Goal: Information Seeking & Learning: Learn about a topic

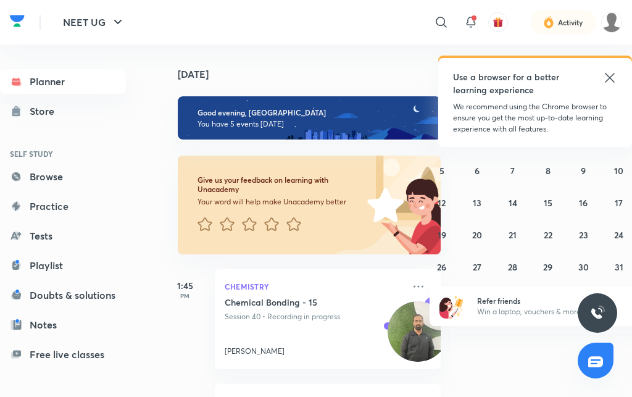
click at [603, 80] on icon at bounding box center [610, 77] width 15 height 15
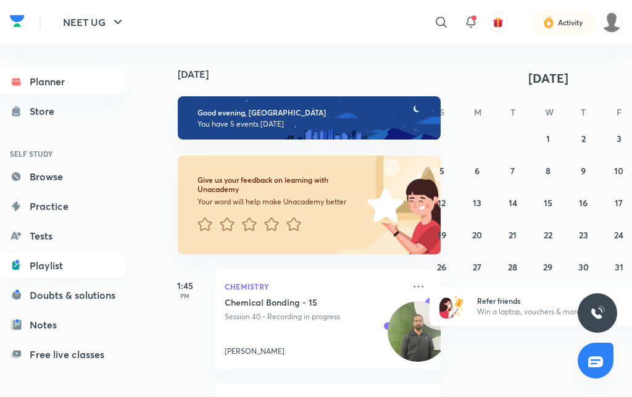
click at [50, 269] on link "Playlist" at bounding box center [63, 265] width 126 height 25
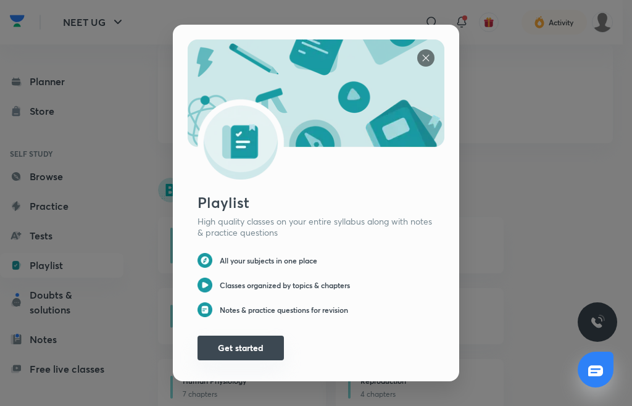
click at [244, 336] on button "Get started" at bounding box center [241, 348] width 86 height 25
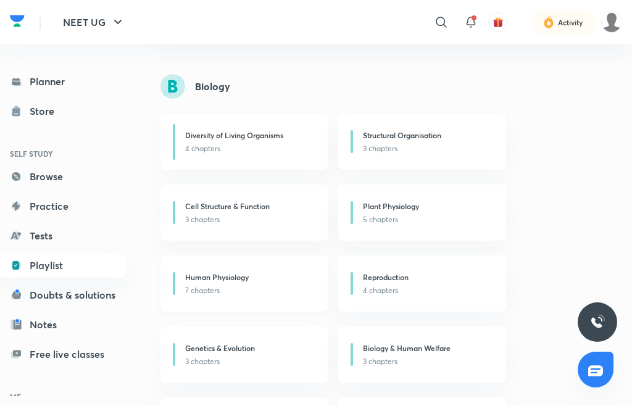
scroll to position [103, 0]
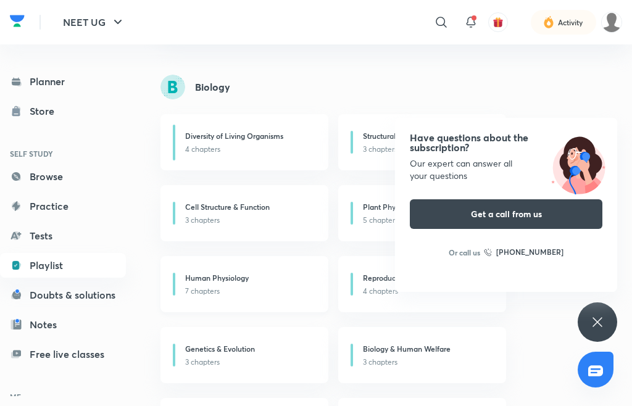
click at [263, 274] on div "Human Physiology" at bounding box center [249, 279] width 128 height 14
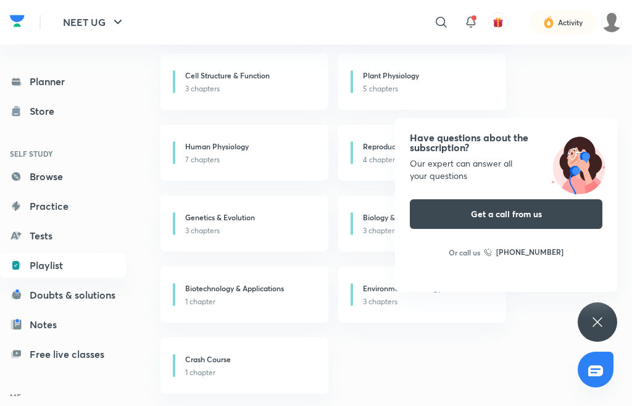
scroll to position [235, 0]
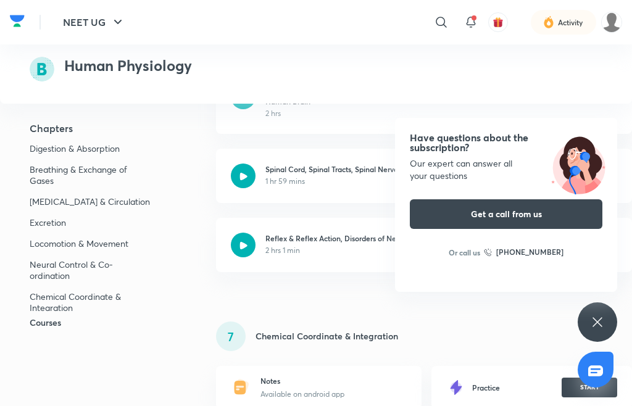
scroll to position [5241, 0]
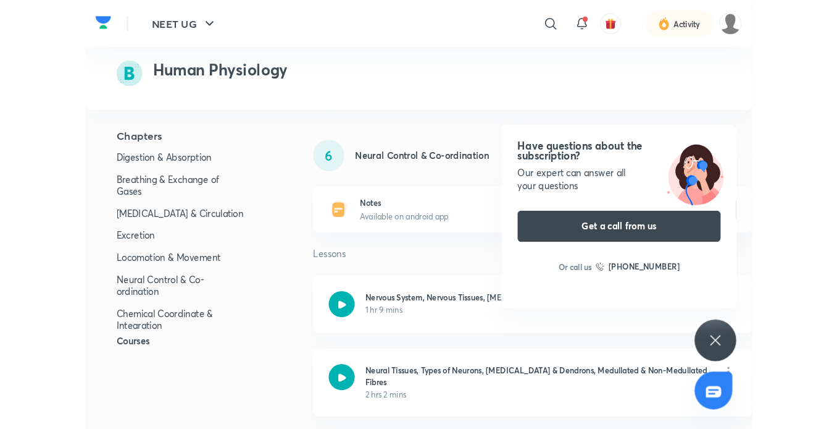
scroll to position [4615, 0]
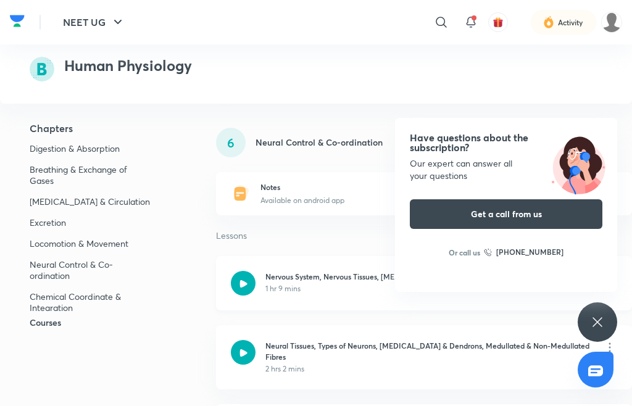
click at [231, 296] on div "Nervous System, Nervous Tissues, [MEDICAL_DATA] Cells & Nerve Cells 1 hr 9 mins" at bounding box center [369, 283] width 277 height 25
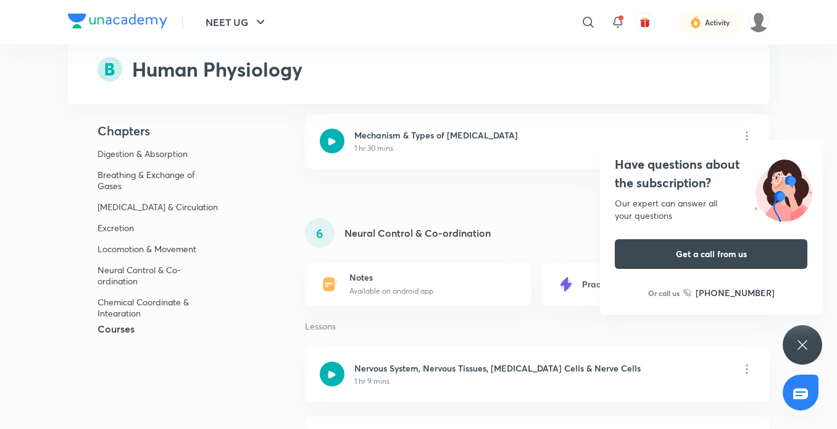
click at [114, 8] on div "NEET UG ​ Activity" at bounding box center [419, 22] width 702 height 44
click at [112, 22] on img at bounding box center [117, 21] width 99 height 15
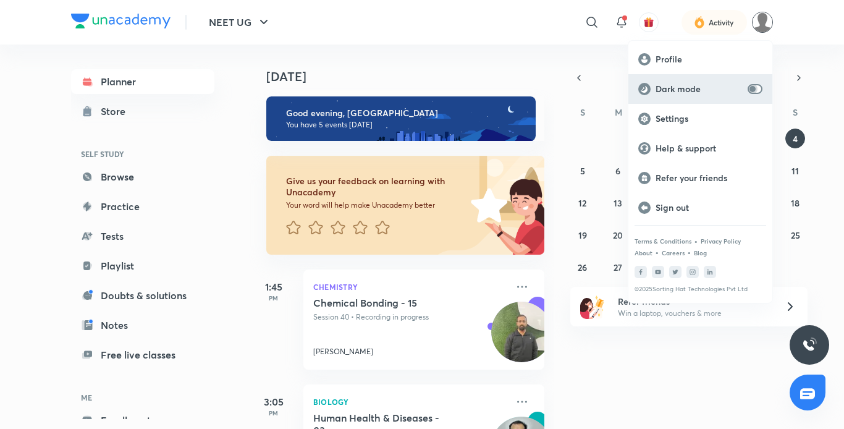
click at [760, 93] on input "checkbox" at bounding box center [752, 89] width 30 height 10
checkbox input "true"
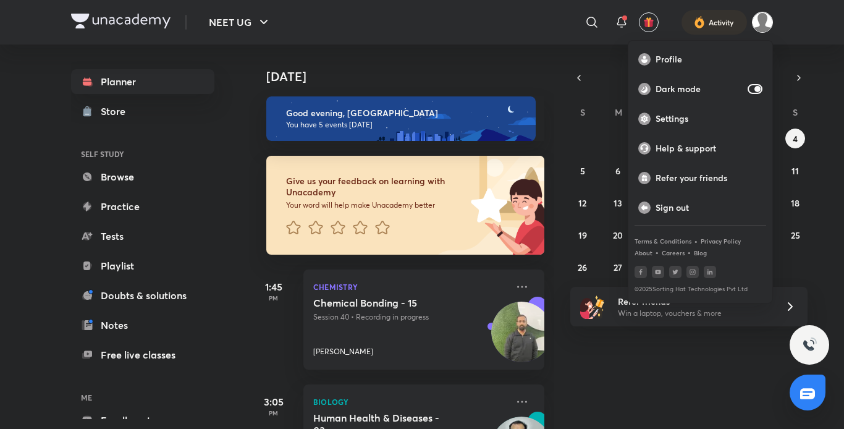
click at [797, 52] on div at bounding box center [422, 214] width 844 height 429
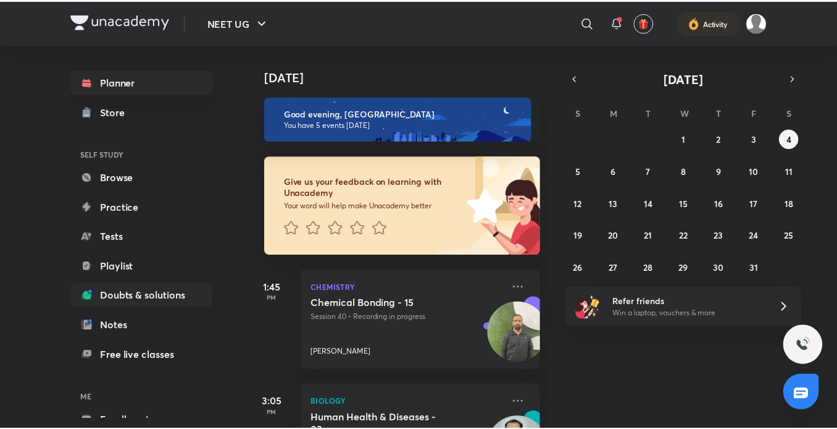
scroll to position [68, 0]
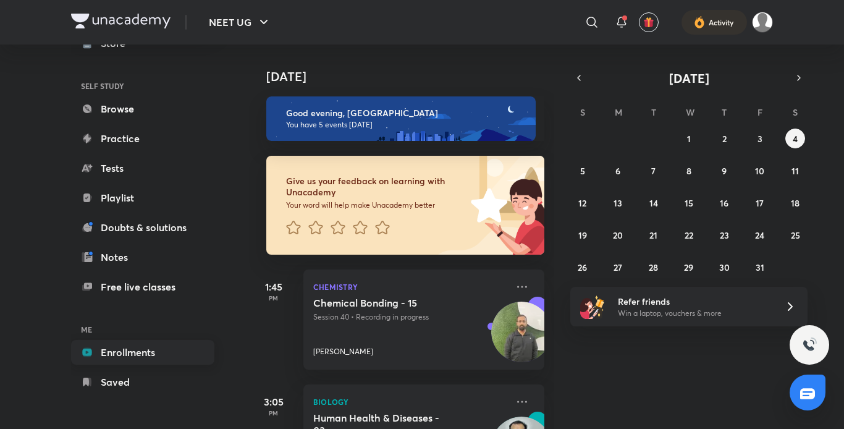
click at [154, 353] on link "Enrollments" at bounding box center [142, 352] width 143 height 25
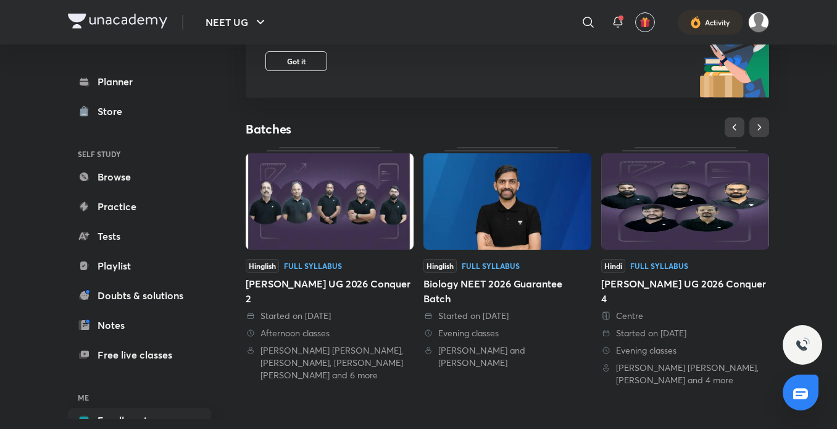
scroll to position [170, 0]
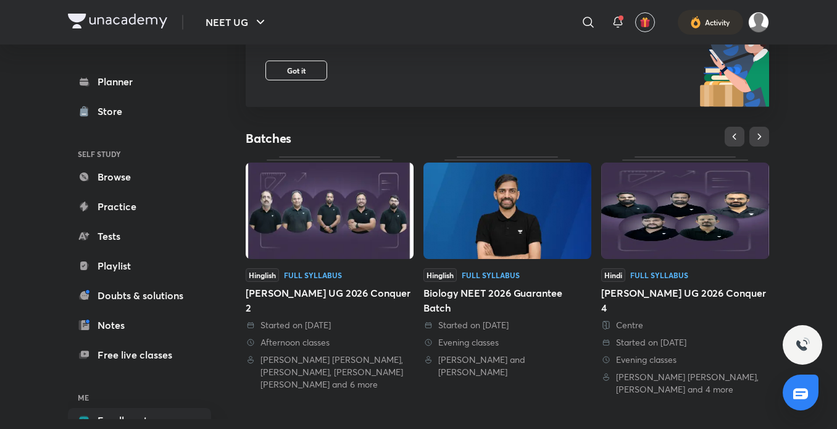
click at [333, 262] on link "Hinglish Full Syllabus Sikar NEET UG 2026 Conquer 2 Started on 22 May 2025 Afte…" at bounding box center [330, 273] width 168 height 234
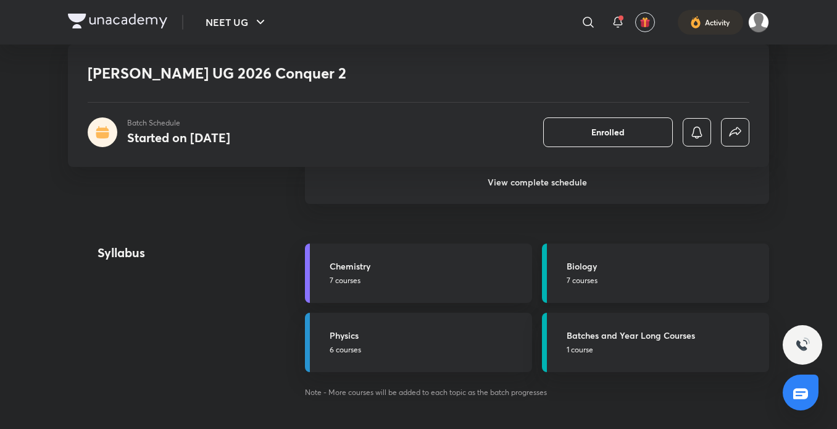
scroll to position [1149, 0]
click at [623, 274] on div "Biology 7 courses" at bounding box center [664, 272] width 195 height 27
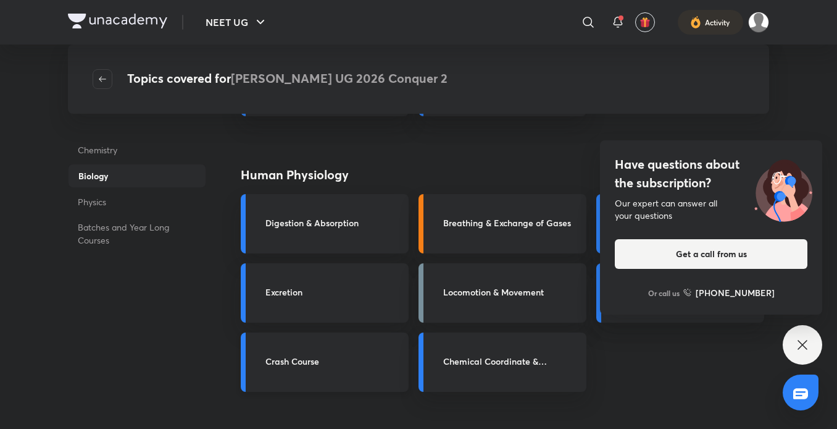
scroll to position [794, 0]
click at [321, 211] on div "Digestion & Absorption" at bounding box center [325, 224] width 168 height 59
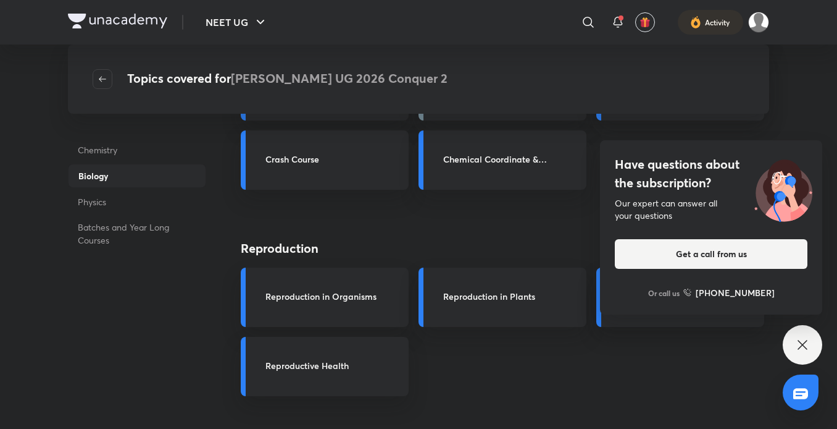
scroll to position [1002, 0]
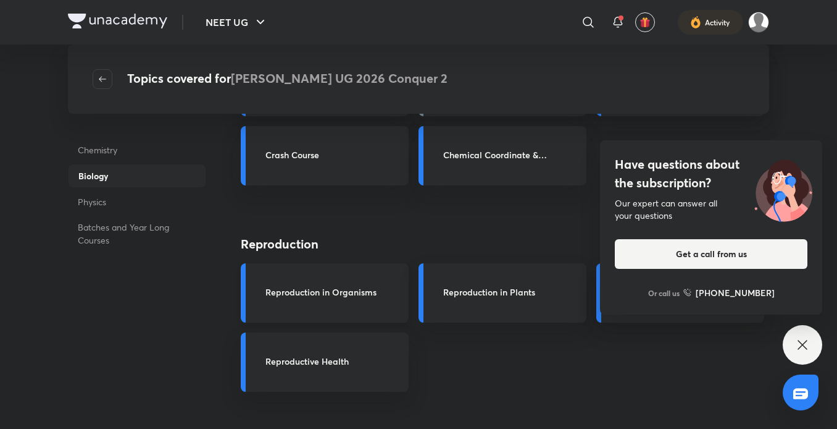
click at [371, 278] on div "Reproduction in Organisms" at bounding box center [325, 292] width 168 height 59
click at [345, 366] on h3 "Reproductive Health" at bounding box center [334, 360] width 136 height 13
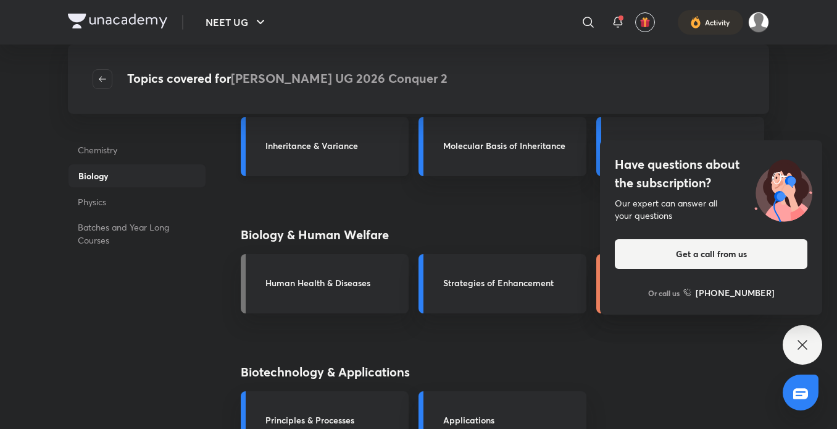
scroll to position [1356, 0]
click at [339, 285] on h3 "Human Health & Diseases" at bounding box center [334, 281] width 136 height 13
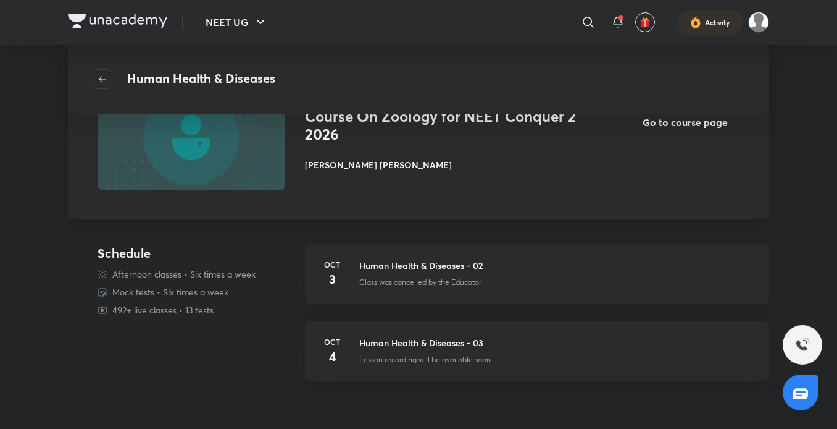
scroll to position [72, 0]
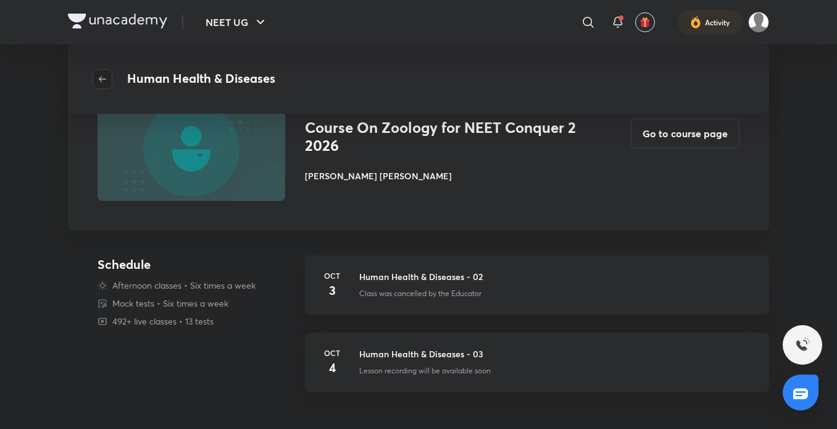
click at [104, 73] on button "button" at bounding box center [103, 79] width 20 height 20
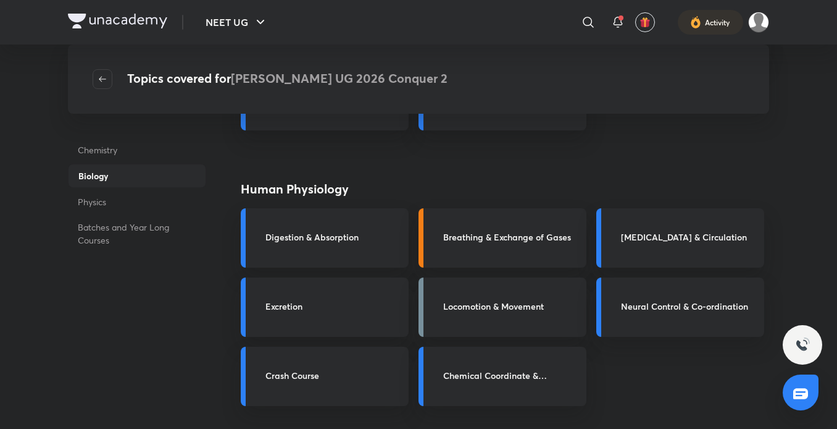
scroll to position [783, 0]
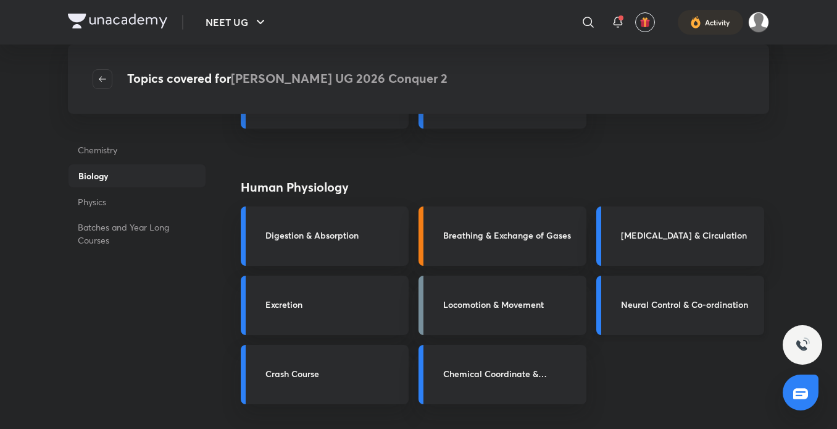
click at [613, 279] on div "Neural Control & Co-ordination" at bounding box center [681, 304] width 168 height 59
click at [668, 304] on h3 "Neural Control & Co-ordination" at bounding box center [689, 304] width 136 height 13
click at [759, 316] on div "Neural Control & Co-ordination" at bounding box center [681, 304] width 168 height 59
click at [685, 310] on h3 "Neural Control & Co-ordination" at bounding box center [689, 304] width 136 height 13
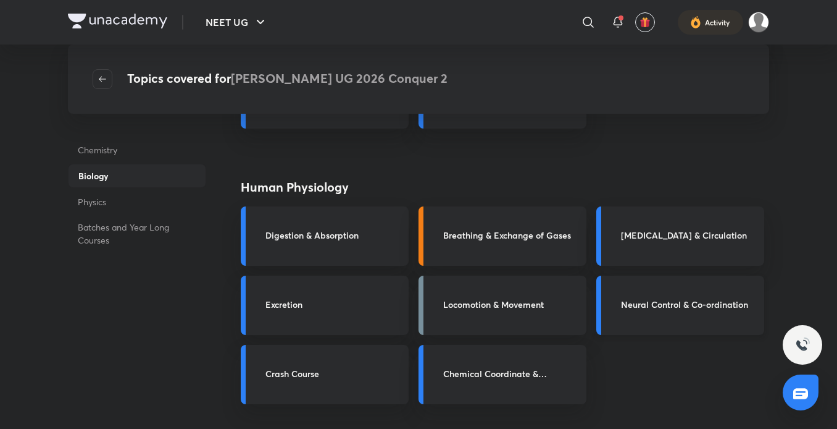
click at [600, 287] on div "Neural Control & Co-ordination" at bounding box center [681, 304] width 168 height 59
click at [629, 187] on h4 "Human Physiology" at bounding box center [473, 187] width 464 height 19
click at [732, 294] on div "Neural Control & Co-ordination" at bounding box center [681, 304] width 168 height 59
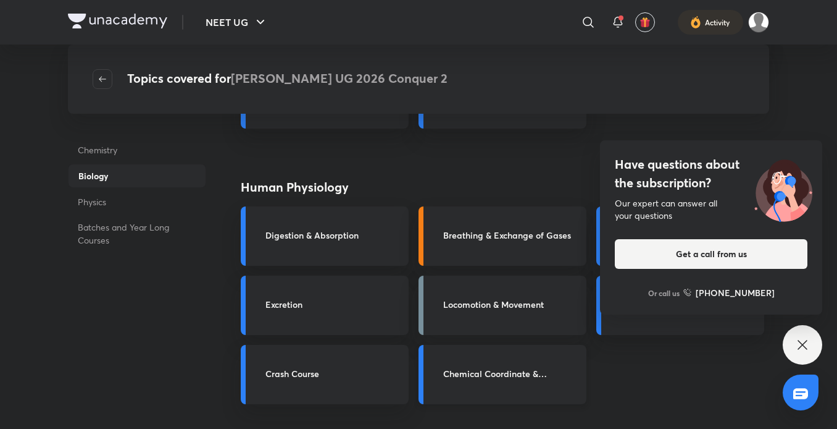
click at [467, 401] on div "Chemical Coordinate & Integration" at bounding box center [503, 374] width 168 height 59
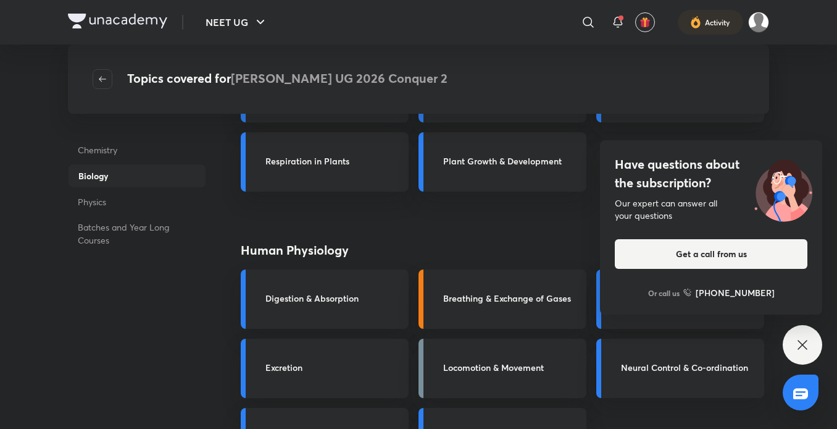
scroll to position [719, 0]
click at [667, 388] on div "Neural Control & Co-ordination" at bounding box center [681, 368] width 168 height 59
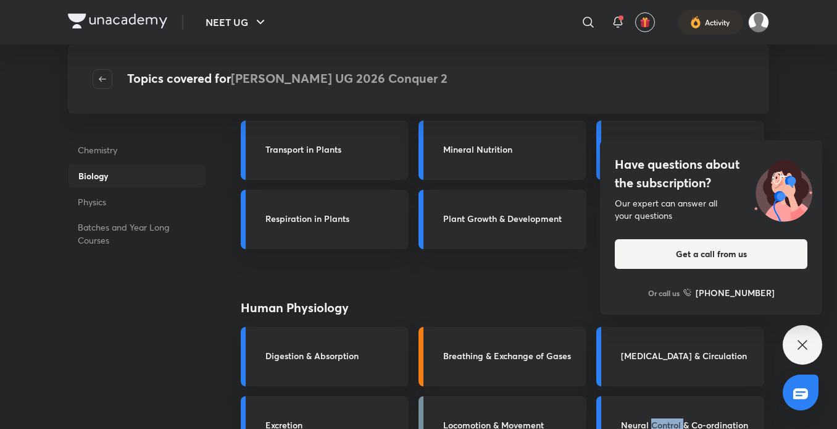
scroll to position [662, 0]
click at [650, 345] on div "[MEDICAL_DATA] & Circulation" at bounding box center [681, 356] width 168 height 59
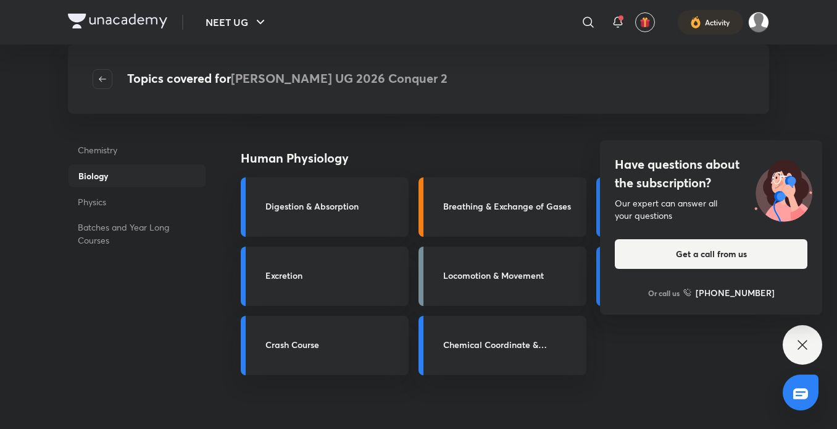
scroll to position [814, 0]
click at [792, 342] on div "Have questions about the subscription? Our expert can answer all your questions…" at bounding box center [803, 345] width 40 height 40
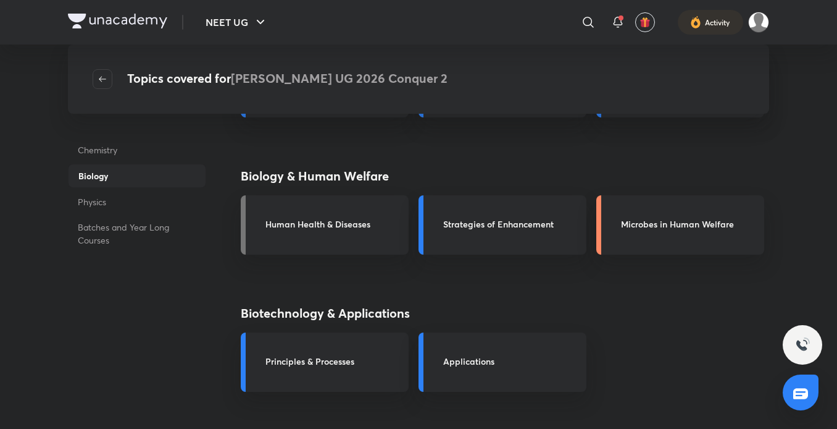
scroll to position [1415, 0]
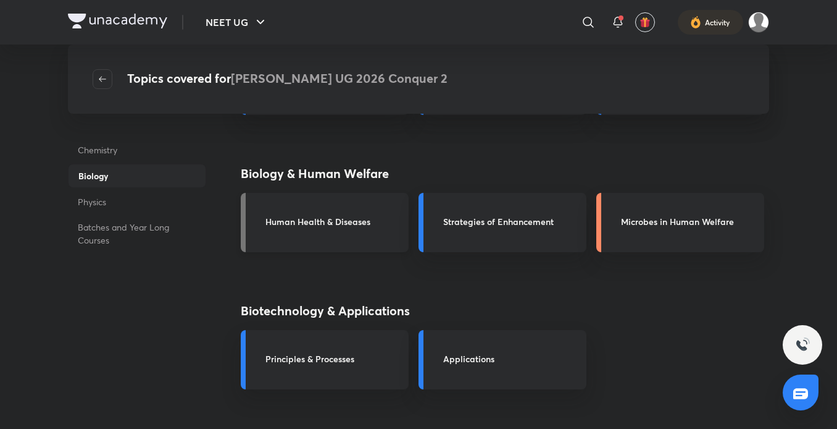
click at [350, 214] on link "Human Health & Diseases" at bounding box center [325, 222] width 168 height 59
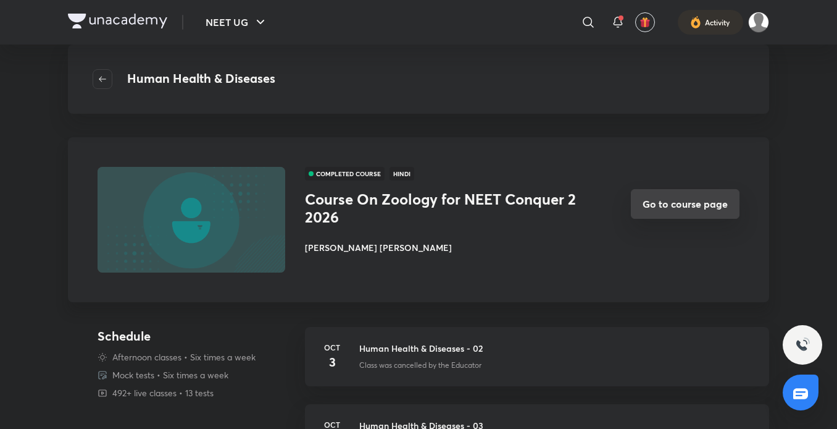
click at [646, 208] on button "Go to course page" at bounding box center [685, 204] width 109 height 30
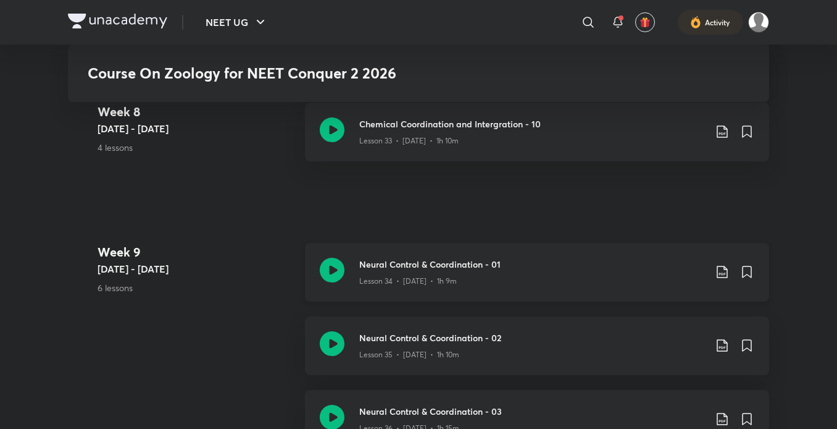
scroll to position [3360, 0]
click at [345, 260] on div "Neural Control & Coordination - 01 Lesson 34 • Sep 22 • 1h 9m" at bounding box center [537, 273] width 464 height 59
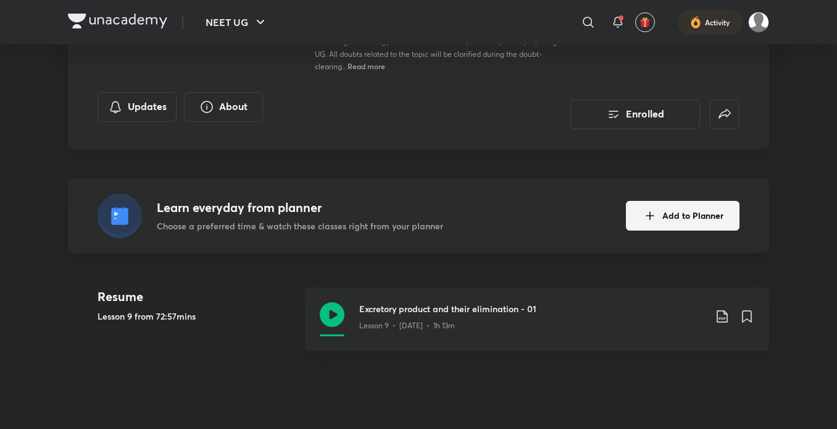
scroll to position [212, 0]
click at [331, 318] on div at bounding box center [332, 320] width 25 height 34
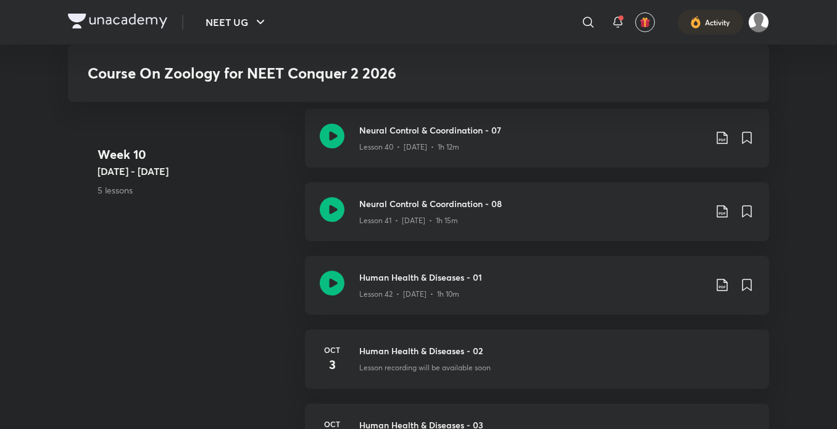
scroll to position [4004, 0]
click at [333, 269] on icon at bounding box center [332, 281] width 25 height 25
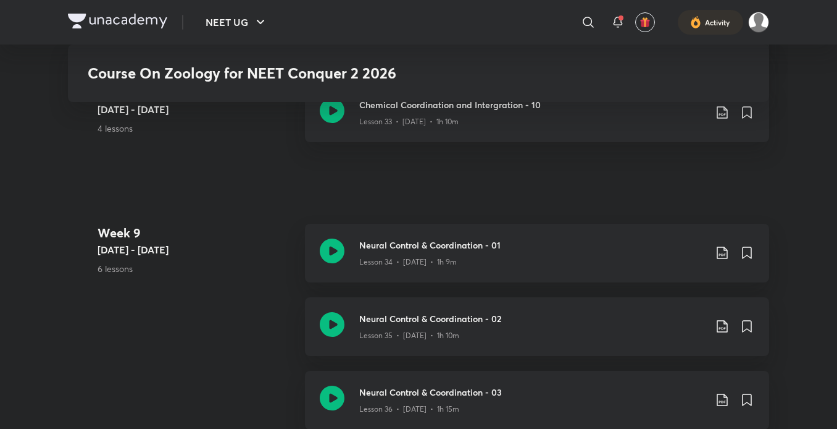
scroll to position [3379, 0]
click at [724, 246] on icon at bounding box center [722, 253] width 15 height 15
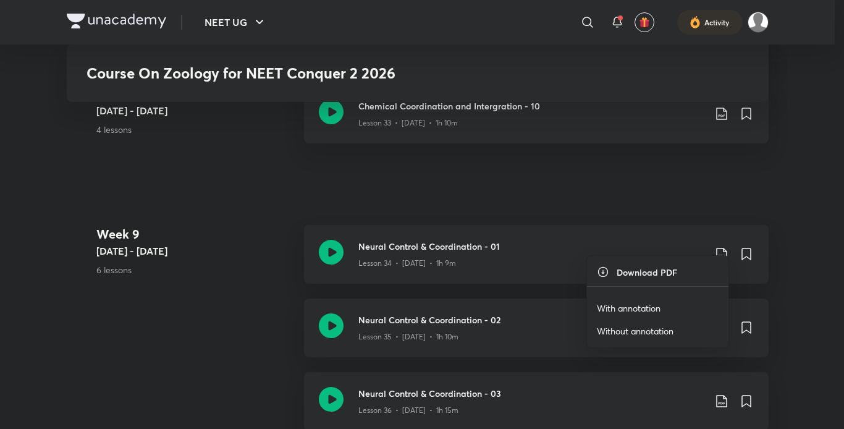
click at [670, 307] on li "With annotation" at bounding box center [657, 307] width 141 height 23
click at [648, 307] on p "With annotation" at bounding box center [629, 307] width 64 height 13
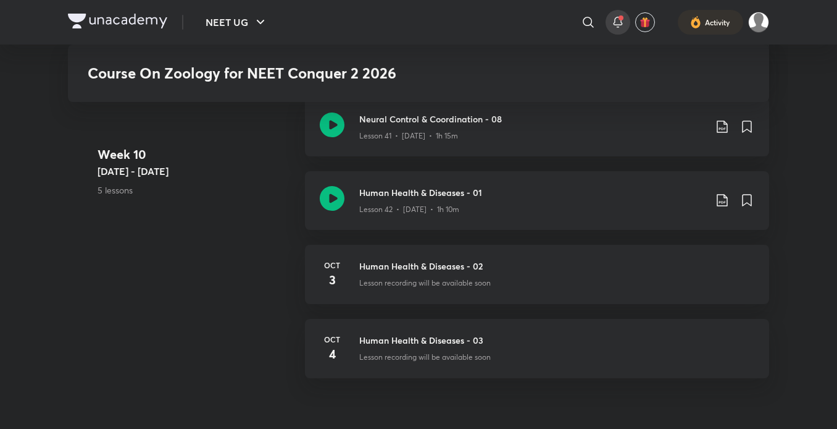
scroll to position [4088, 0]
click at [591, 30] on div at bounding box center [588, 22] width 25 height 25
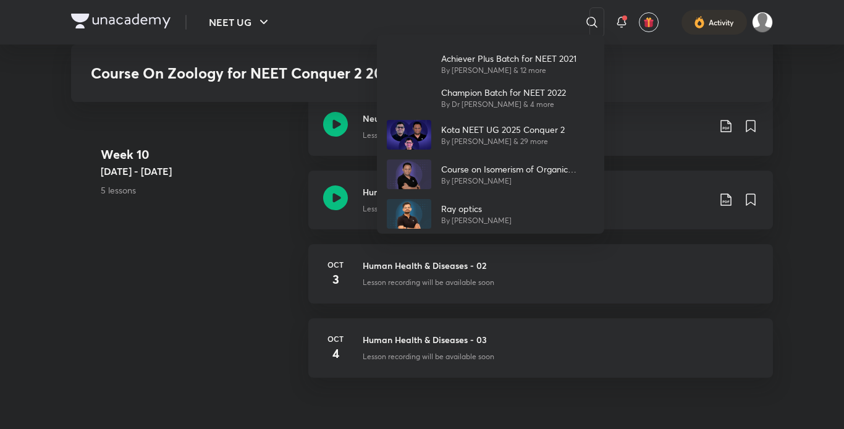
click at [251, 143] on div "Achiever Plus Batch for NEET 2021 By Shailendra Singh Rajawat & 12 more Champio…" at bounding box center [422, 214] width 844 height 429
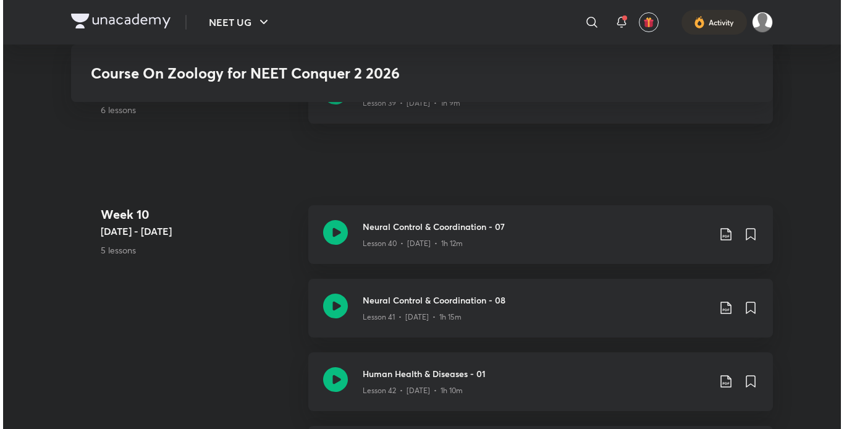
scroll to position [3906, 0]
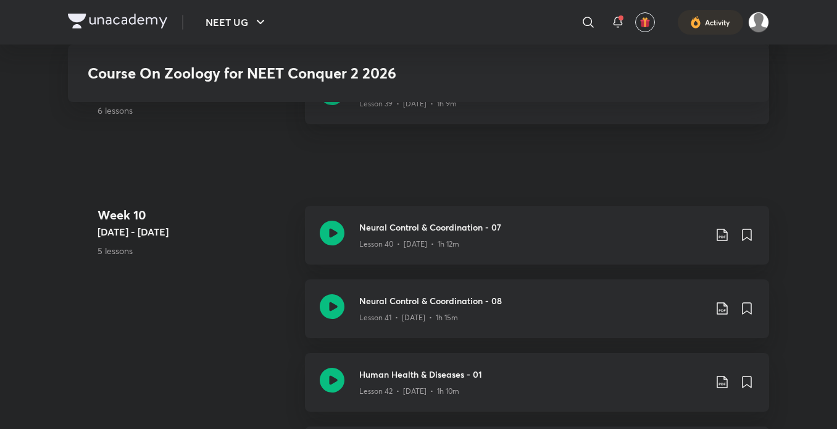
drag, startPoint x: 425, startPoint y: 183, endPoint x: 405, endPoint y: 196, distance: 24.2
drag, startPoint x: 291, startPoint y: 174, endPoint x: 485, endPoint y: 216, distance: 197.8
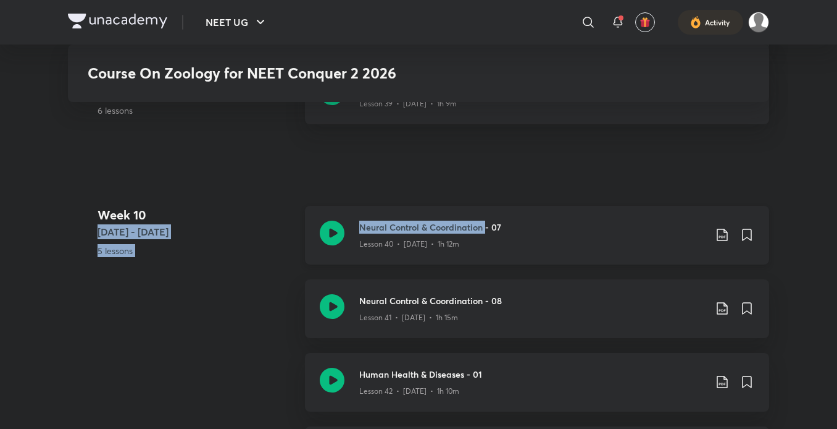
copy div "Sep 29 - Oct 5 5 lessons Neural Control & Coordination"
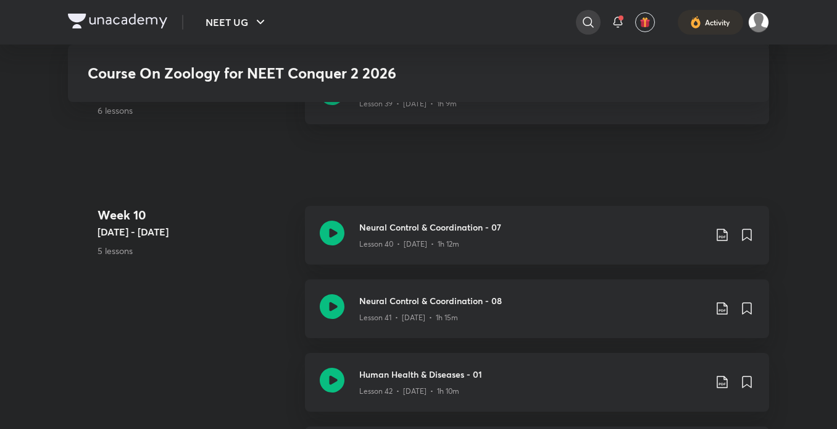
click at [592, 15] on icon at bounding box center [588, 22] width 15 height 15
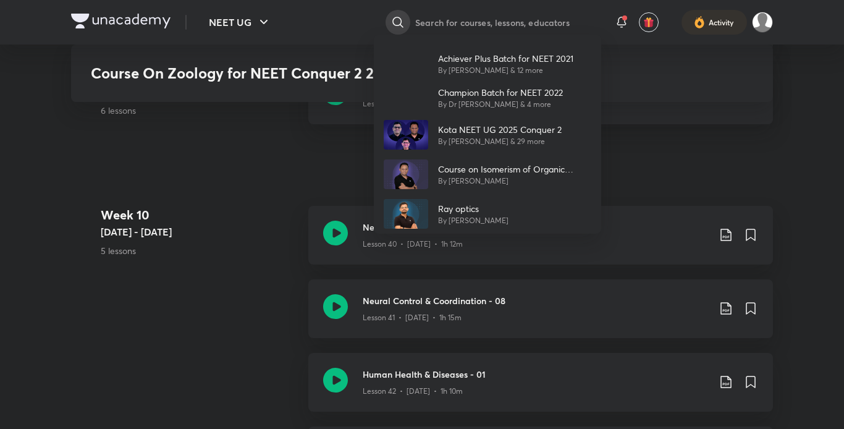
paste input "Sep 29 - Oct 5 5 lessons Neural Control & Coordination"
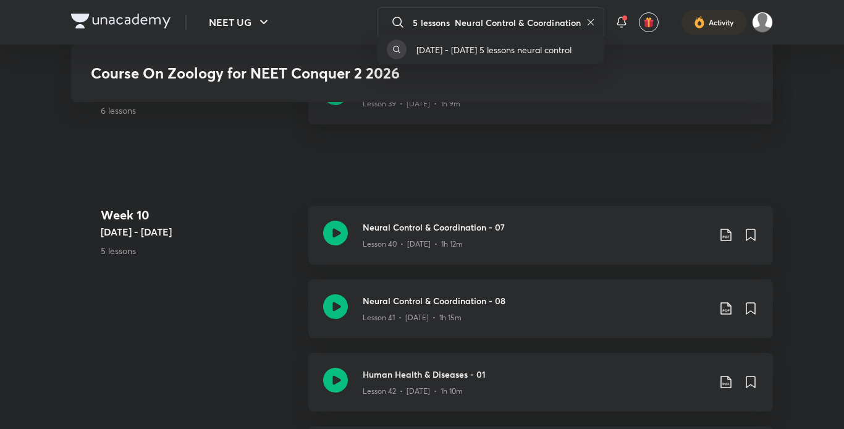
scroll to position [0, 0]
click at [440, 20] on div "sep 29 - oct 5 5 lessons neural control" at bounding box center [422, 214] width 844 height 429
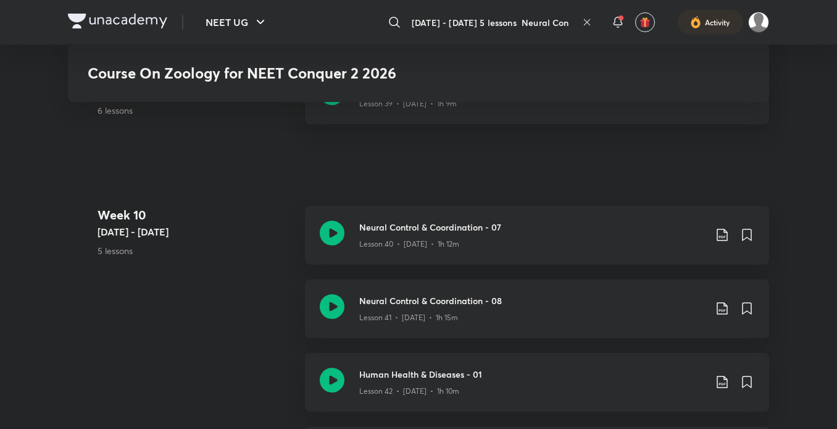
click at [513, 25] on input "Sep 29 - Oct 5 5 lessons Neural Control & Coordination" at bounding box center [492, 22] width 170 height 33
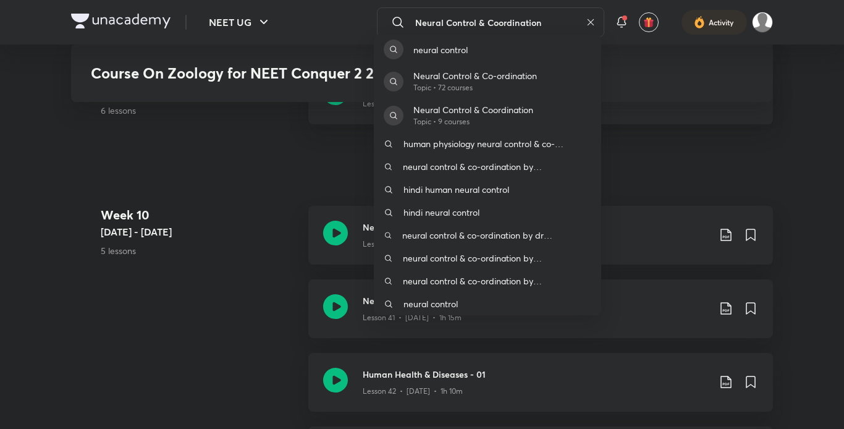
type input "Neural Control & Coordination"
click at [419, 17] on div "neural control Neural Control & Co-ordination Topic • 72 courses Neural Control…" at bounding box center [422, 214] width 844 height 429
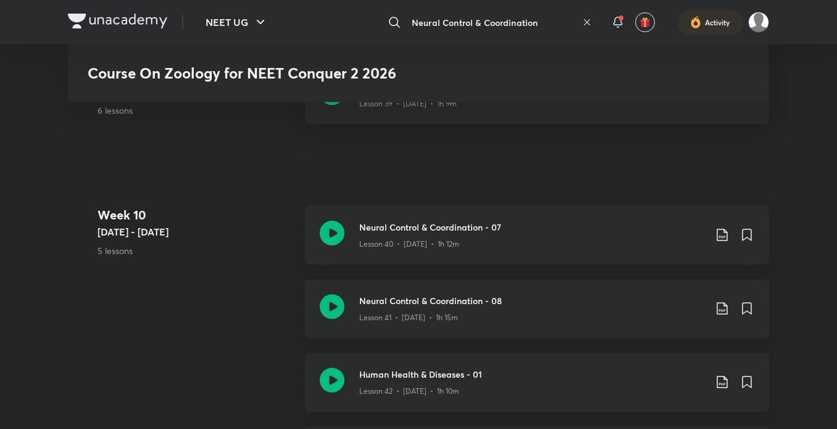
click at [435, 29] on input "Neural Control & Coordination" at bounding box center [492, 22] width 170 height 33
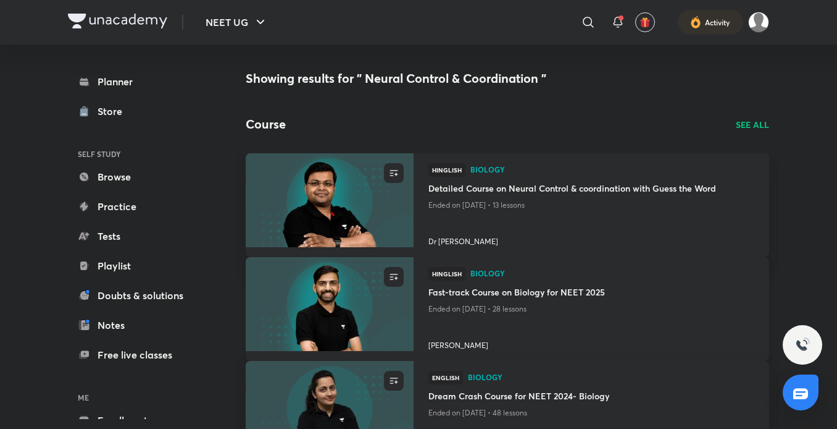
click at [477, 299] on h4 "Fast-track Course on Biology for NEET 2025" at bounding box center [592, 292] width 326 height 15
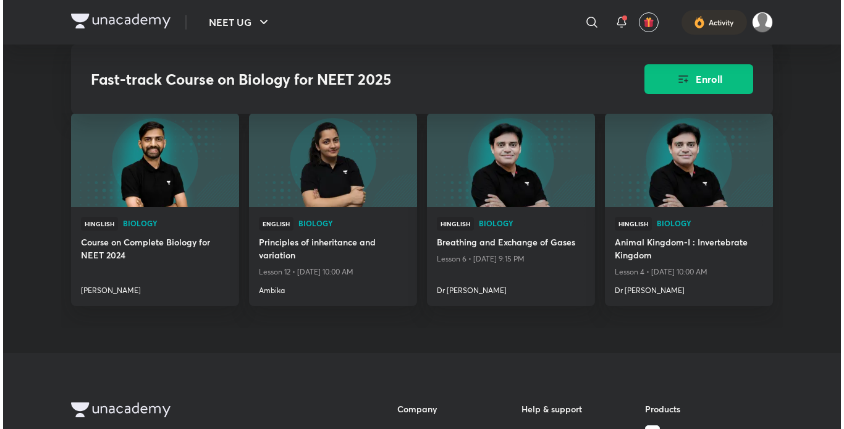
scroll to position [1039, 0]
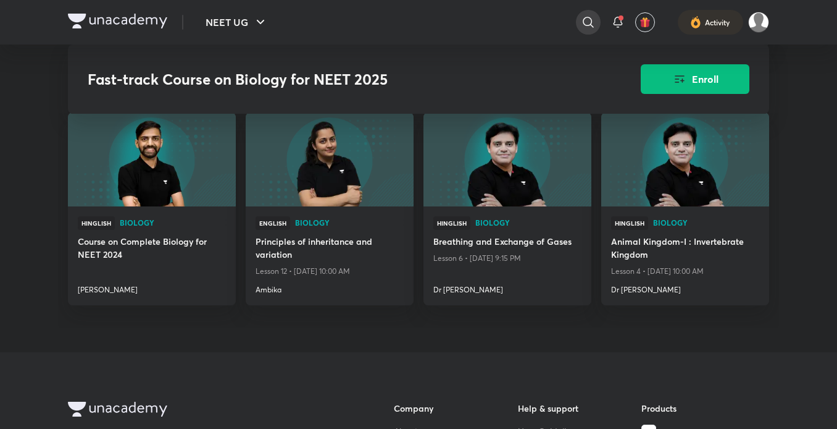
click at [590, 28] on icon at bounding box center [588, 22] width 15 height 15
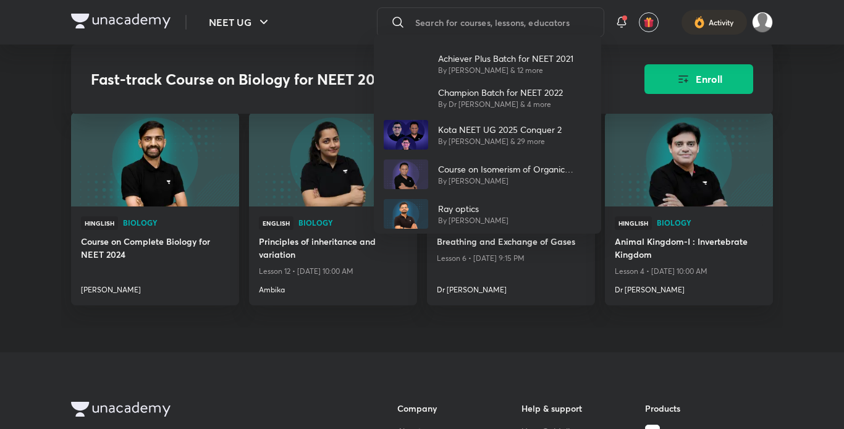
paste input "Sep 29 - Oct 5 5 lessons Neural Control & Coordination"
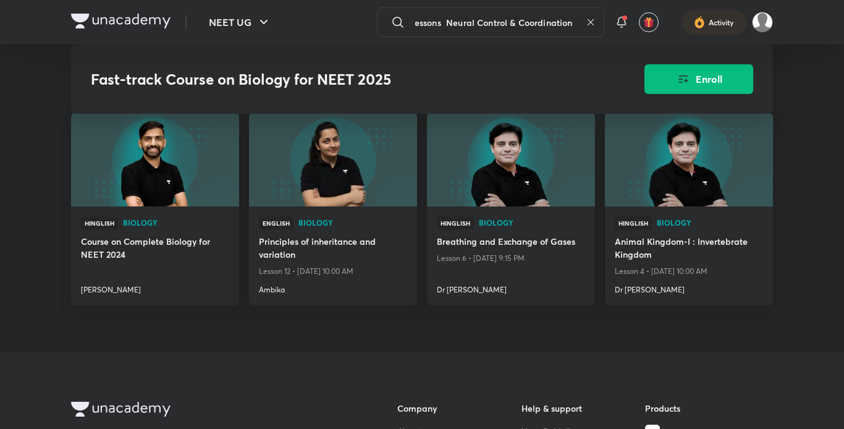
type input "Sep 29 - Oct 5 5 lessons Neural Control & Coordination o"
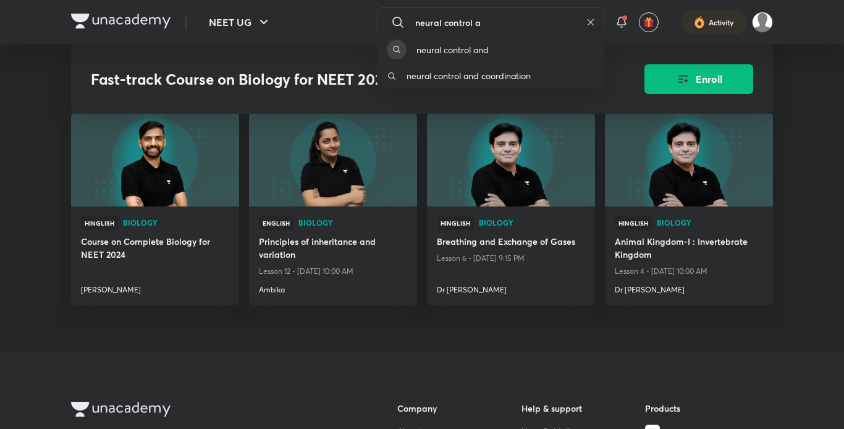
type input "neural control"
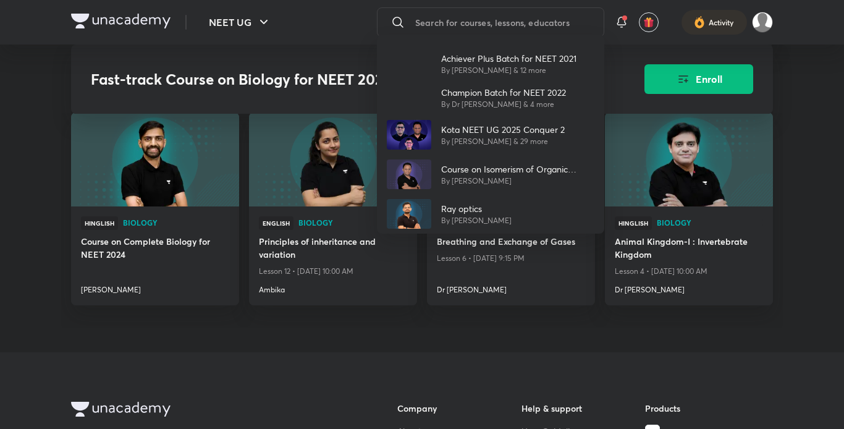
paste input "Sep 29 - Oct 5 5 lessons Neural Control & Coordination"
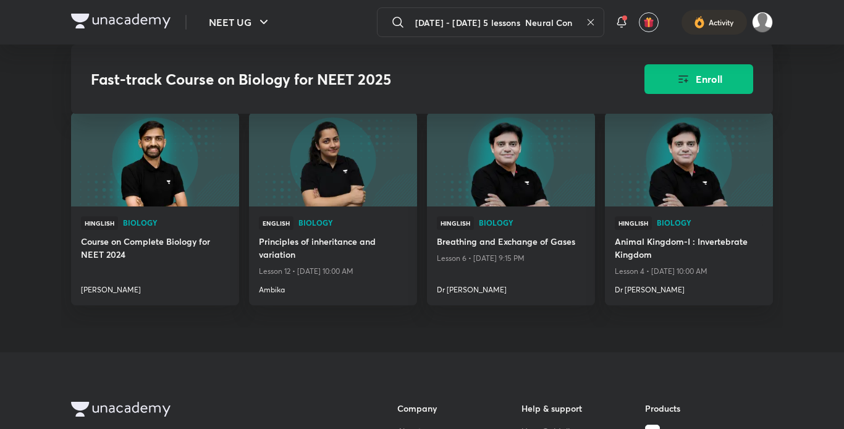
scroll to position [0, 78]
type input "Sep 29 - Oct 5 5 lessons Neural Control & Coordination"
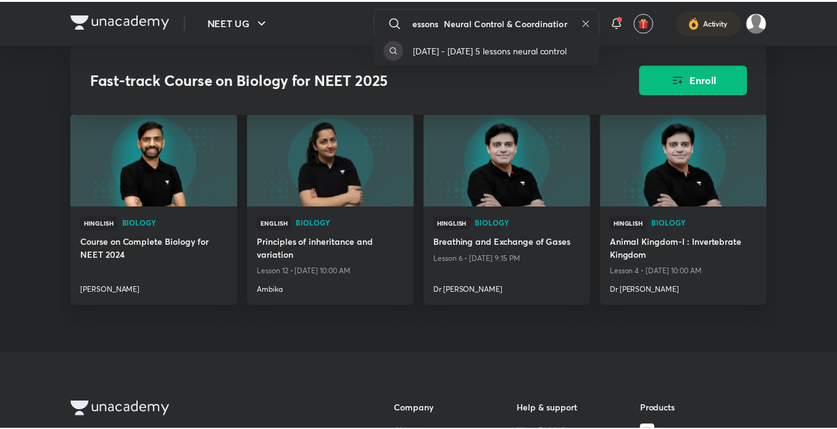
scroll to position [0, 0]
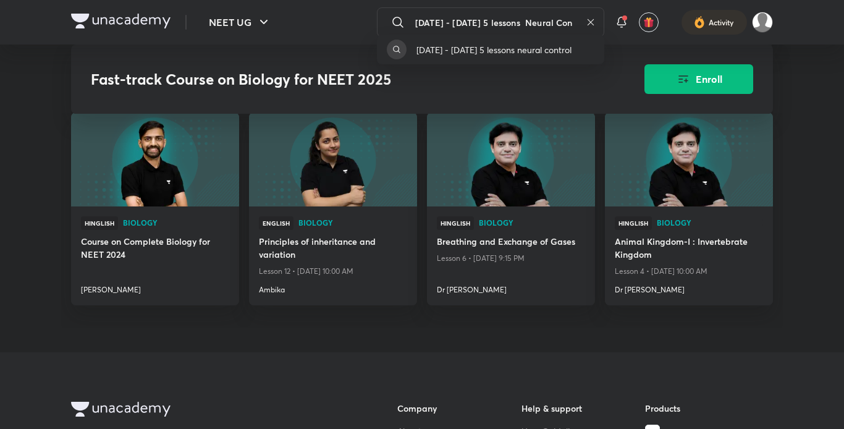
click at [443, 23] on div "sep 29 - oct 5 5 lessons neural control" at bounding box center [422, 214] width 844 height 429
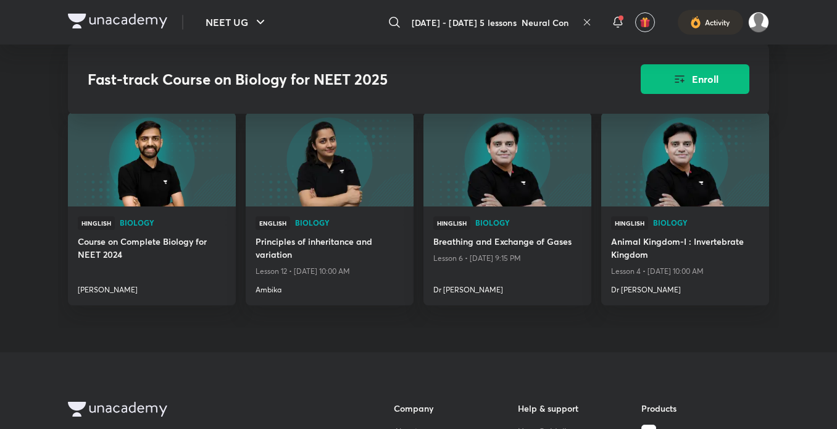
click at [472, 26] on input "Sep 29 - Oct 5 5 lessons Neural Control & Coordination" at bounding box center [492, 22] width 170 height 33
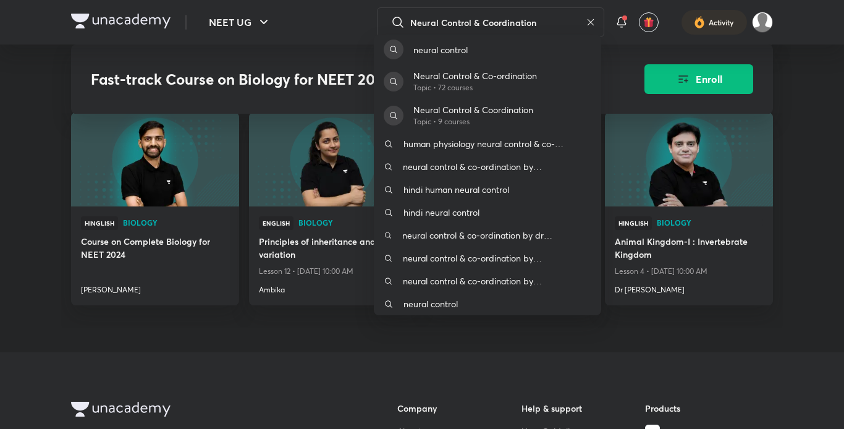
click at [548, 26] on div "neural control Neural Control & Co-ordination Topic • 72 courses Neural Control…" at bounding box center [422, 214] width 844 height 429
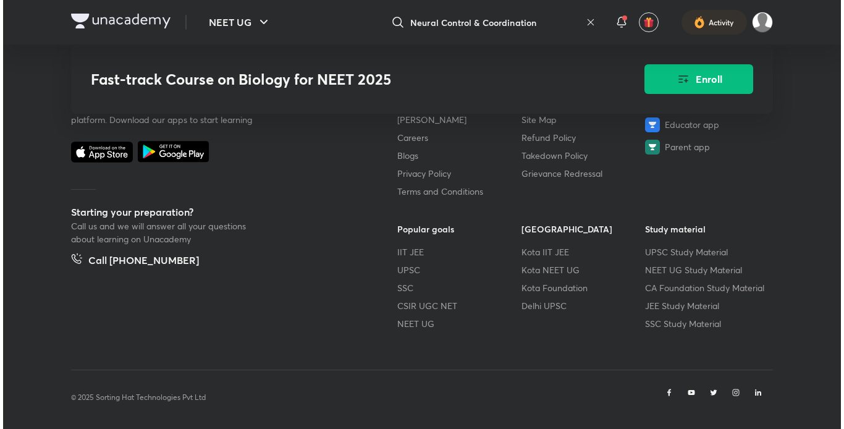
scroll to position [1382, 0]
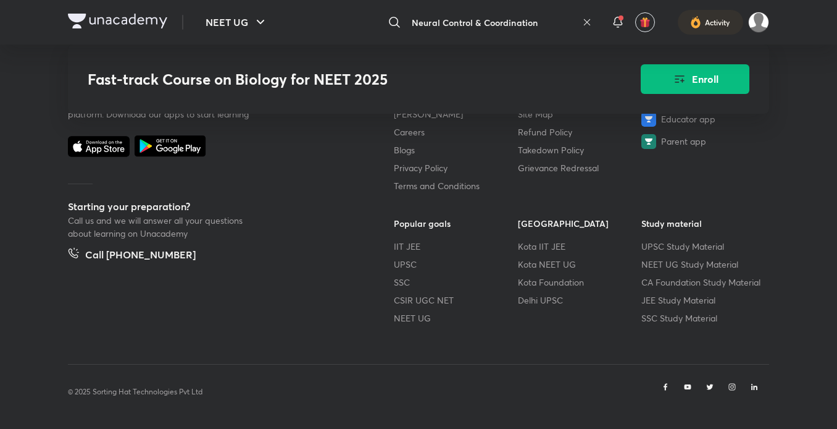
click at [534, 22] on input "Neural Control & Coordination" at bounding box center [492, 22] width 170 height 33
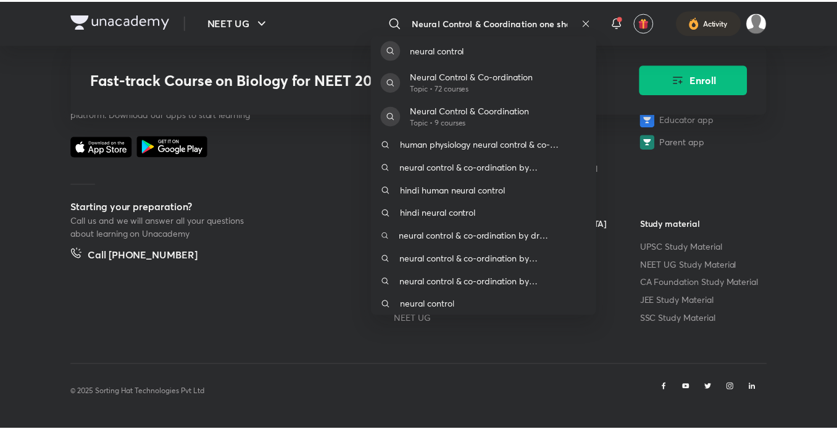
scroll to position [0, 8]
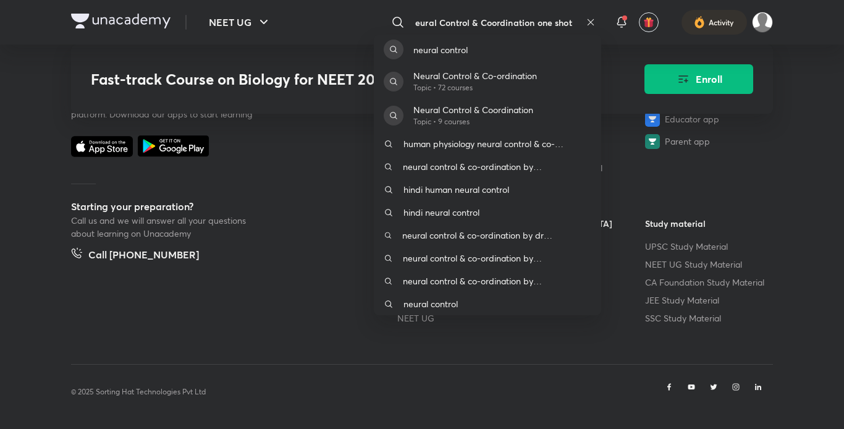
type input "Neural Control & Coordination one shot"
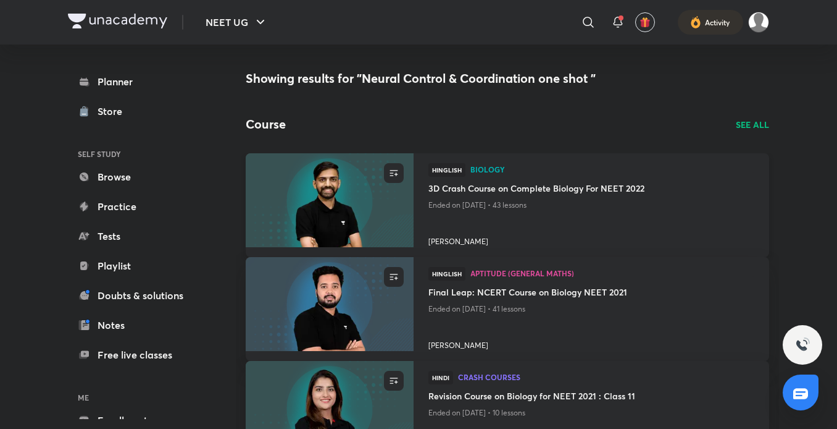
click at [495, 184] on h4 "3D Crash Course on Complete Biology For NEET 2022" at bounding box center [592, 189] width 326 height 15
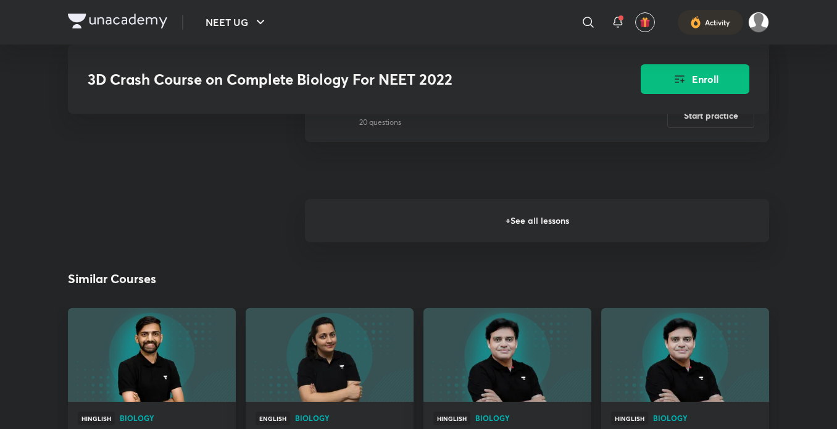
scroll to position [2293, 0]
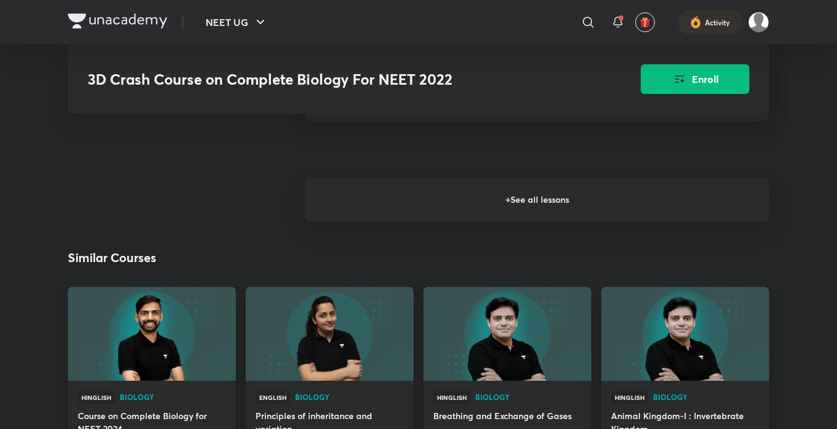
click at [495, 184] on h6 "+ See all lessons" at bounding box center [537, 199] width 464 height 43
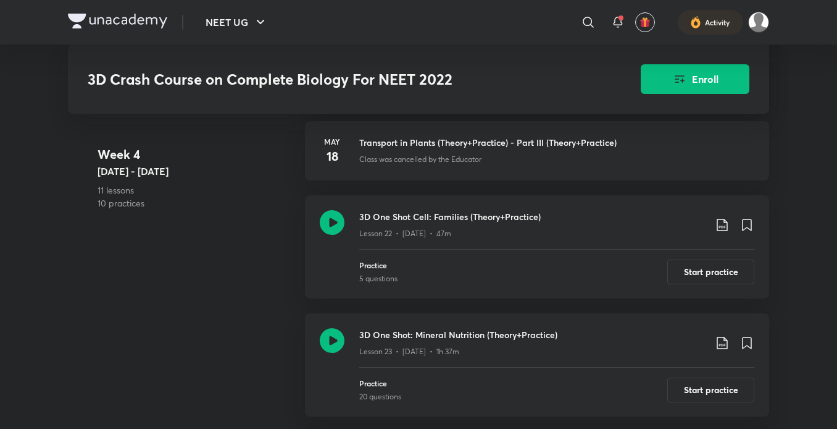
scroll to position [2847, 0]
